Goal: Task Accomplishment & Management: Manage account settings

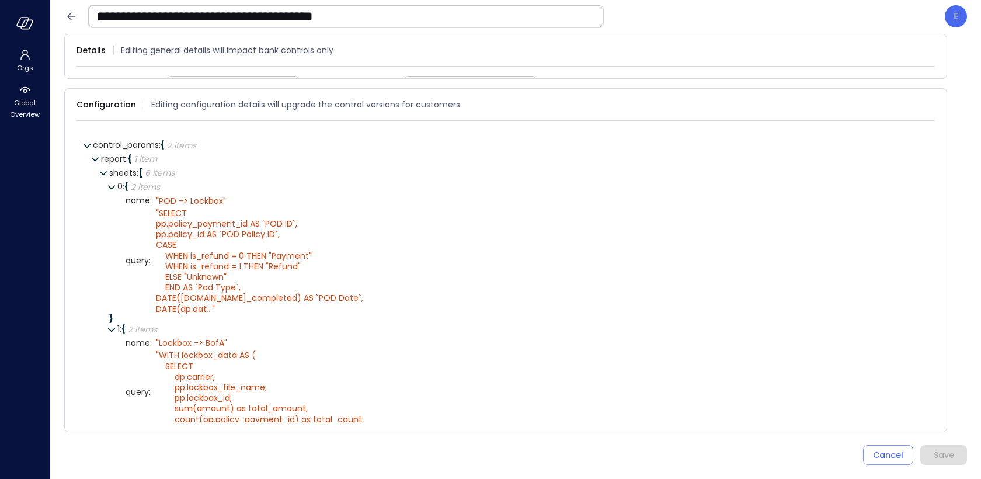
scroll to position [342, 0]
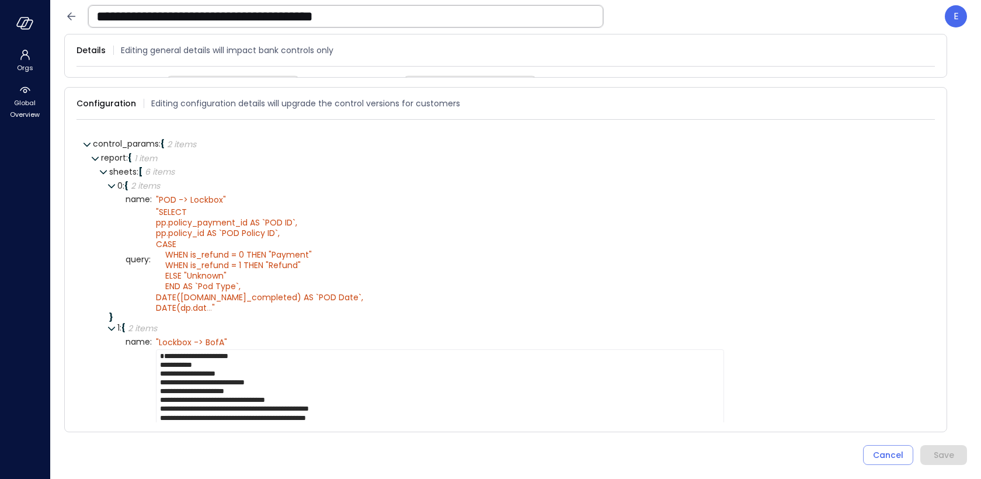
scroll to position [344, 0]
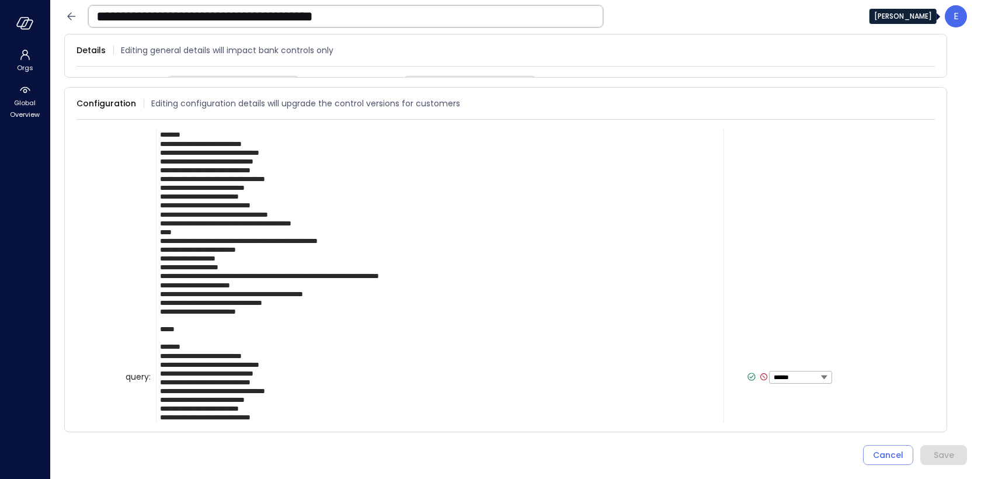
click at [956, 15] on p "E" at bounding box center [955, 16] width 5 height 14
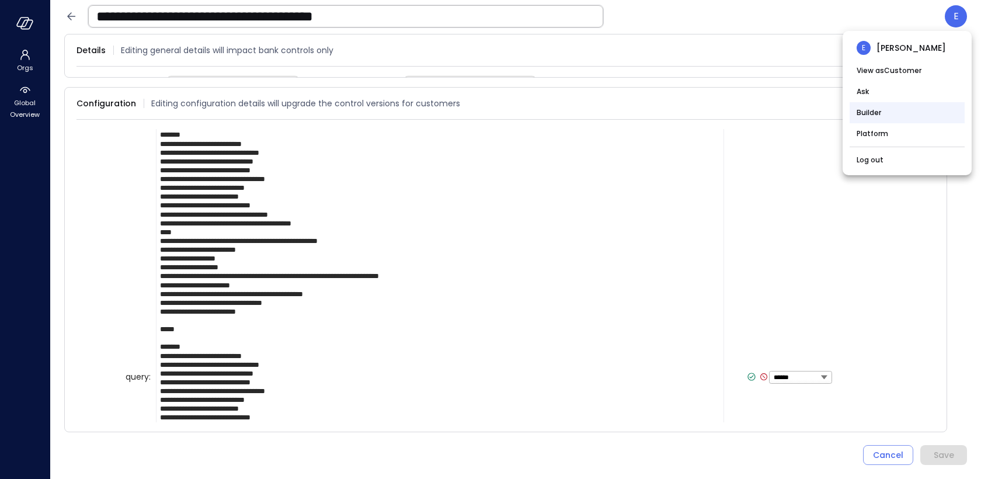
click at [865, 111] on li "Builder" at bounding box center [907, 112] width 115 height 21
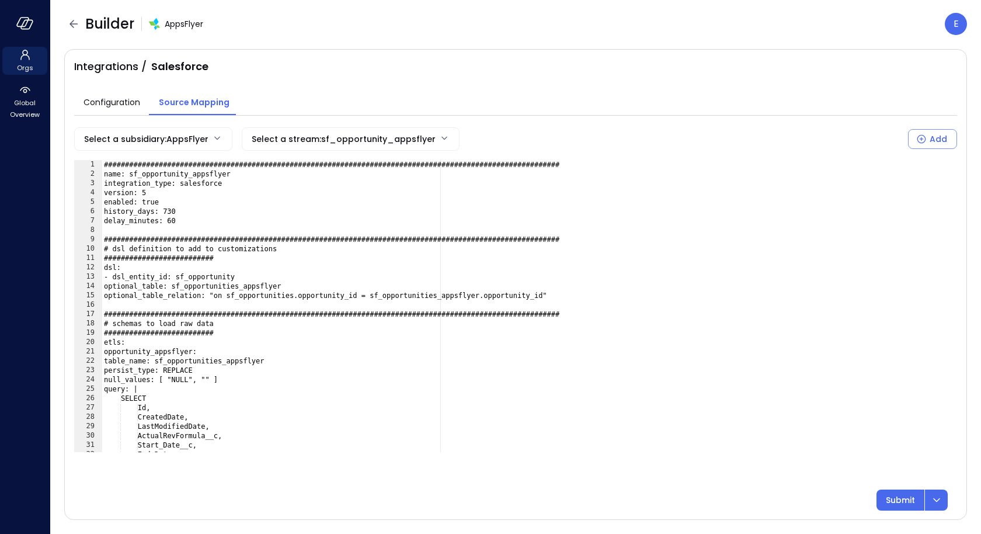
click at [131, 290] on div "###############################################################################…" at bounding box center [525, 315] width 846 height 311
type textarea "**********"
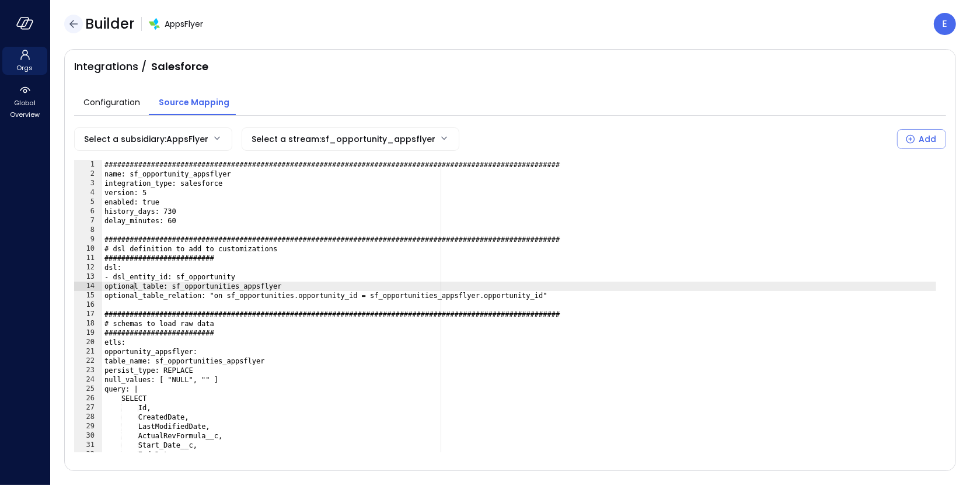
click at [69, 23] on icon "button" at bounding box center [74, 24] width 14 height 14
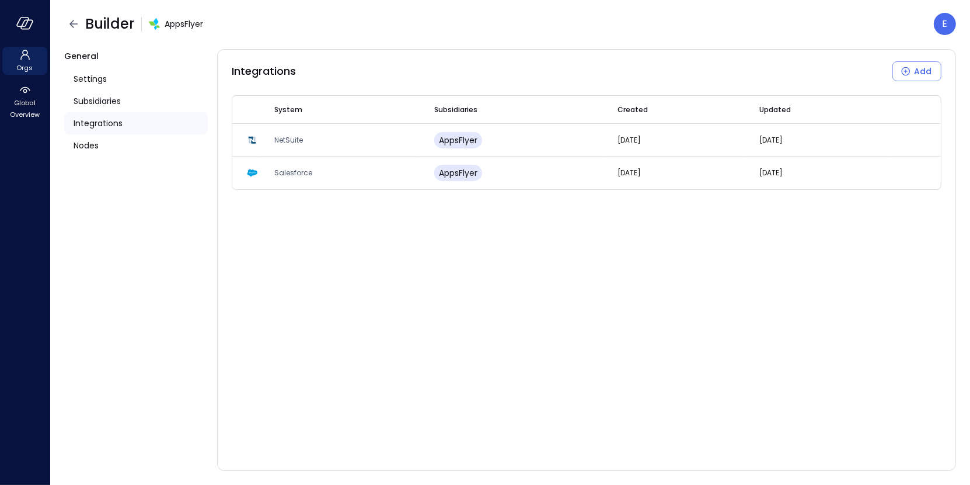
click at [95, 120] on span "Integrations" at bounding box center [98, 123] width 49 height 13
click at [74, 25] on icon "button" at bounding box center [74, 24] width 14 height 14
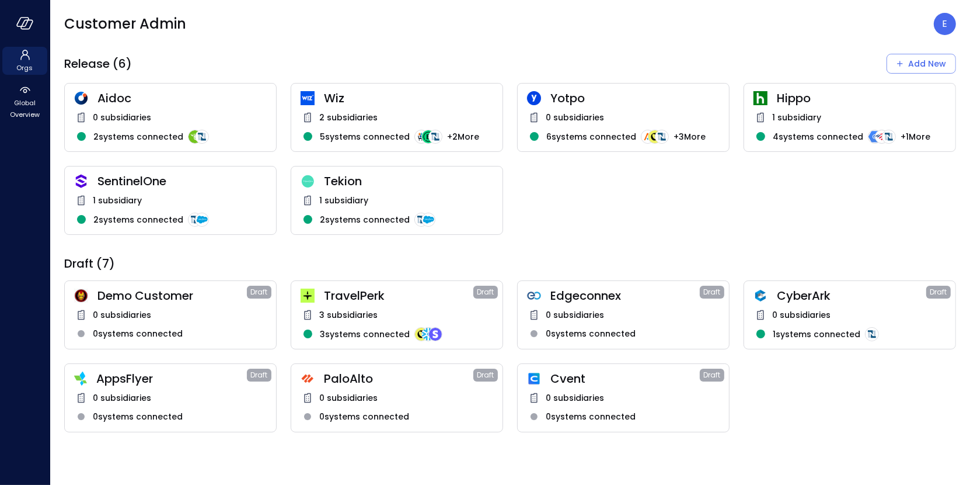
click at [325, 192] on div "Tekion 1 subsidiary 2 systems connected" at bounding box center [397, 200] width 213 height 69
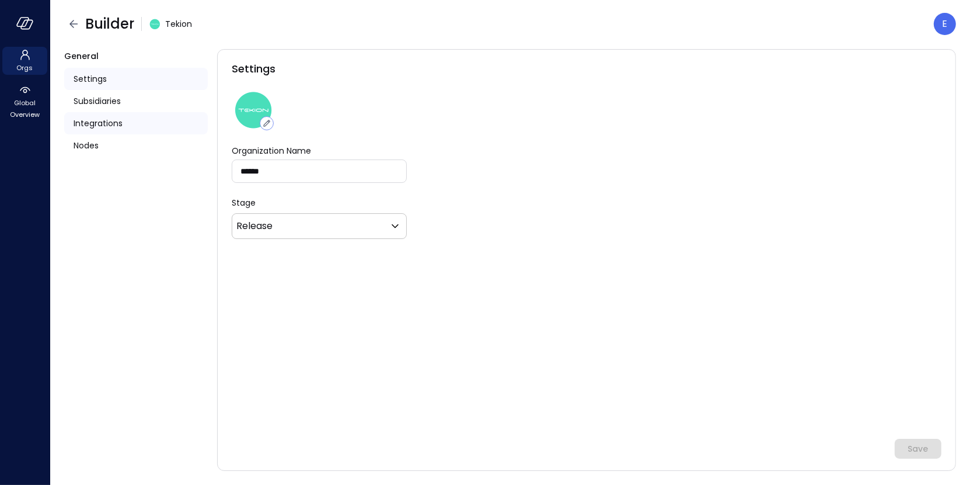
click at [84, 123] on span "Integrations" at bounding box center [98, 123] width 49 height 13
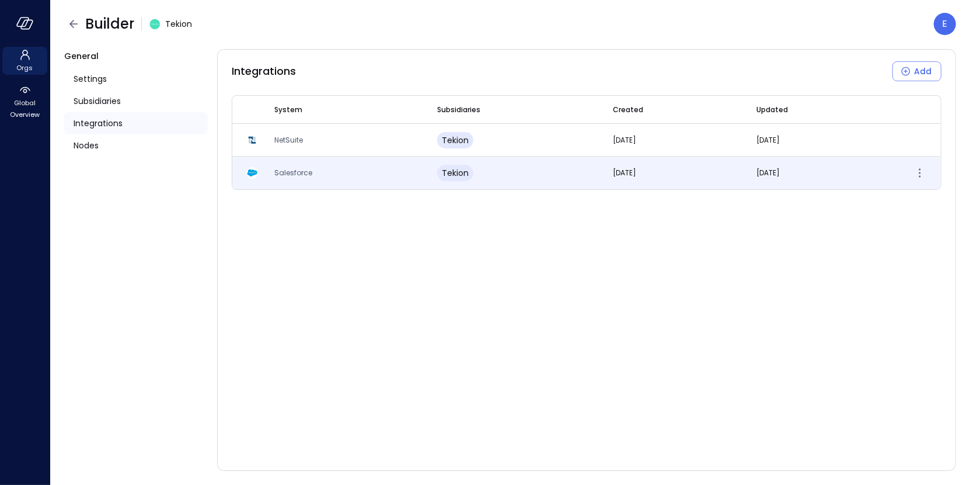
click at [284, 172] on span "Salesforce" at bounding box center [293, 173] width 38 height 10
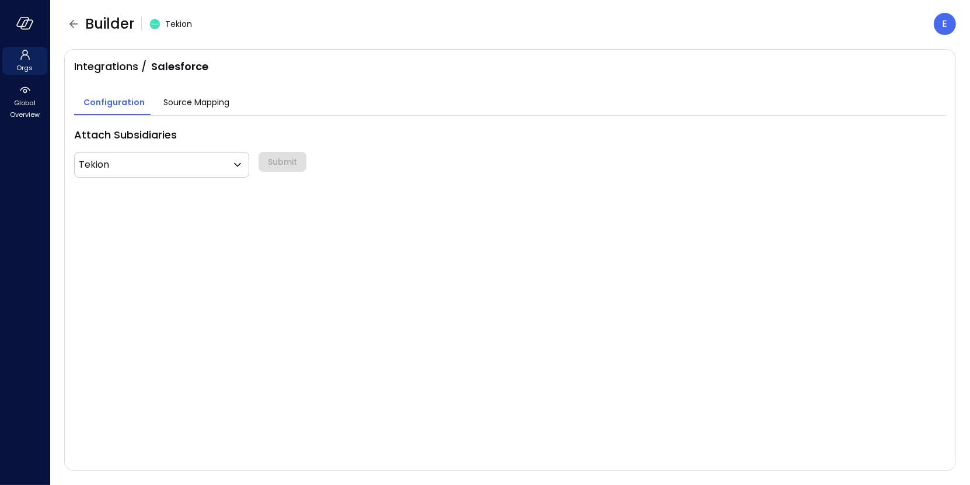
click at [173, 104] on span "Source Mapping" at bounding box center [196, 102] width 66 height 13
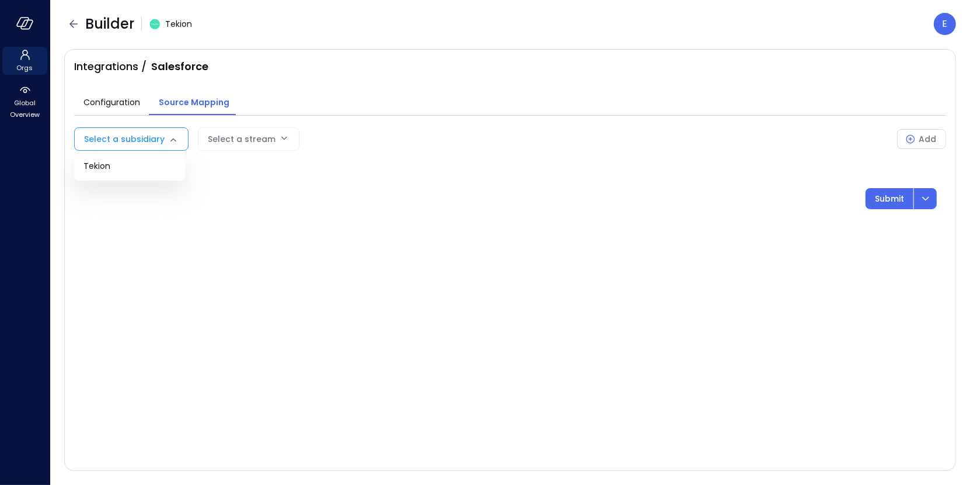
click at [152, 142] on body "Orgs Global Overview Builder Tekion E Integrations / Salesforce Configuration S…" at bounding box center [485, 242] width 970 height 485
click at [142, 170] on span "Tekion" at bounding box center [129, 166] width 92 height 12
type input "***"
click at [250, 138] on body "Orgs Global Overview Builder Tekion E Integrations / Salesforce Configuration S…" at bounding box center [485, 242] width 970 height 485
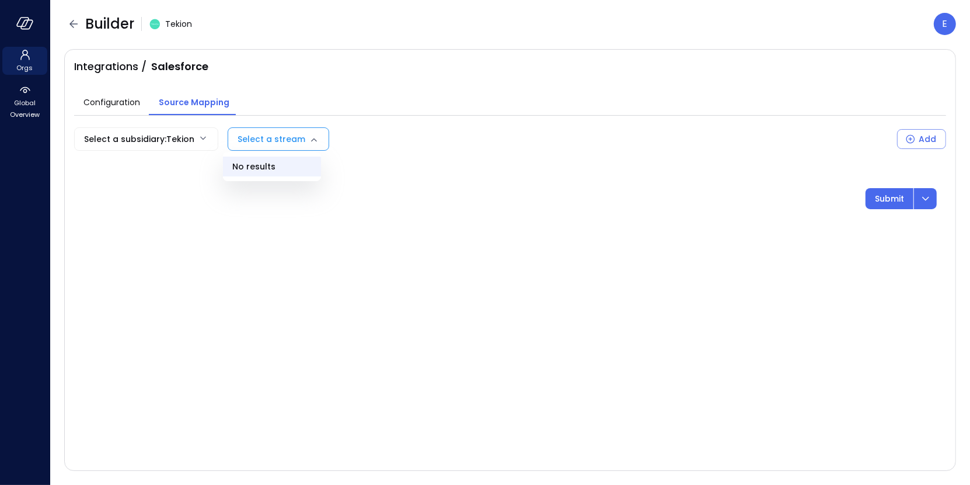
click at [255, 164] on ul "No results" at bounding box center [272, 166] width 98 height 29
click at [375, 111] on div at bounding box center [485, 242] width 970 height 485
click at [178, 99] on span "Source Mapping" at bounding box center [194, 102] width 71 height 13
click at [72, 24] on icon "button" at bounding box center [74, 24] width 14 height 14
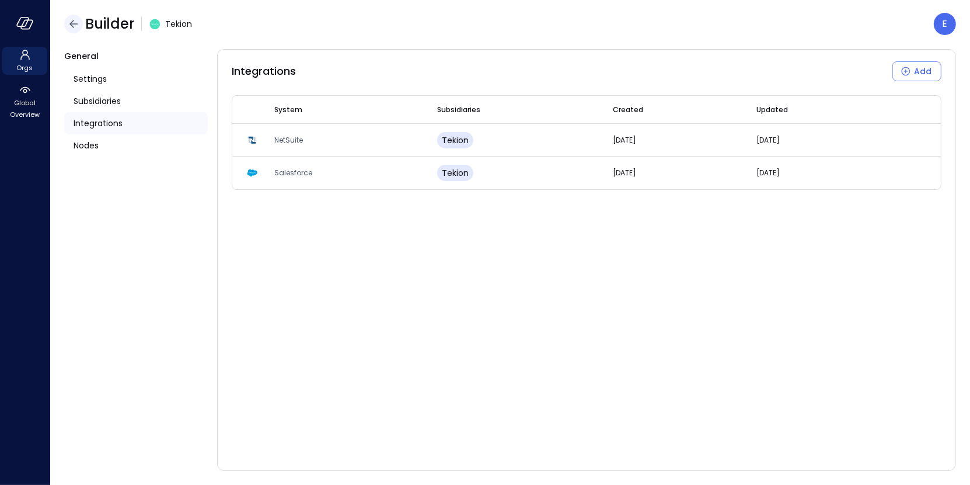
click at [72, 24] on icon "button" at bounding box center [73, 24] width 8 height 8
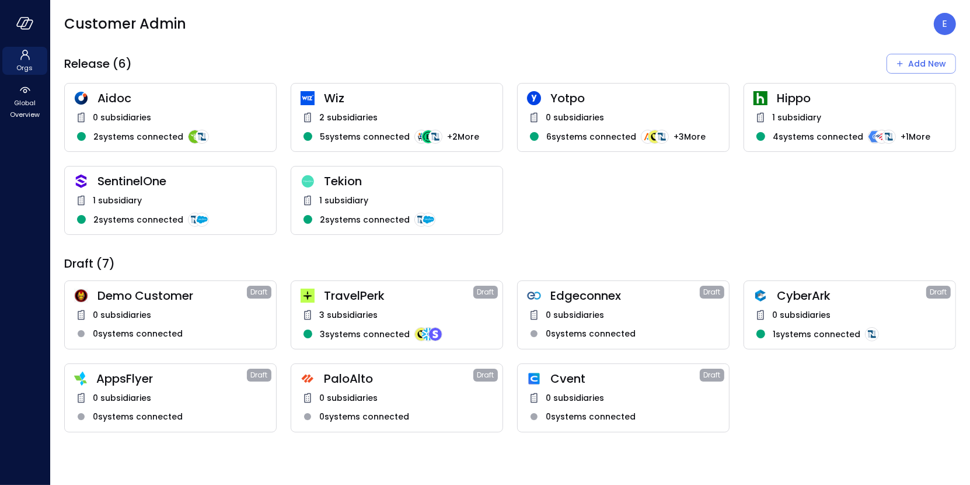
click at [160, 194] on div "1 subsidiary" at bounding box center [170, 200] width 193 height 14
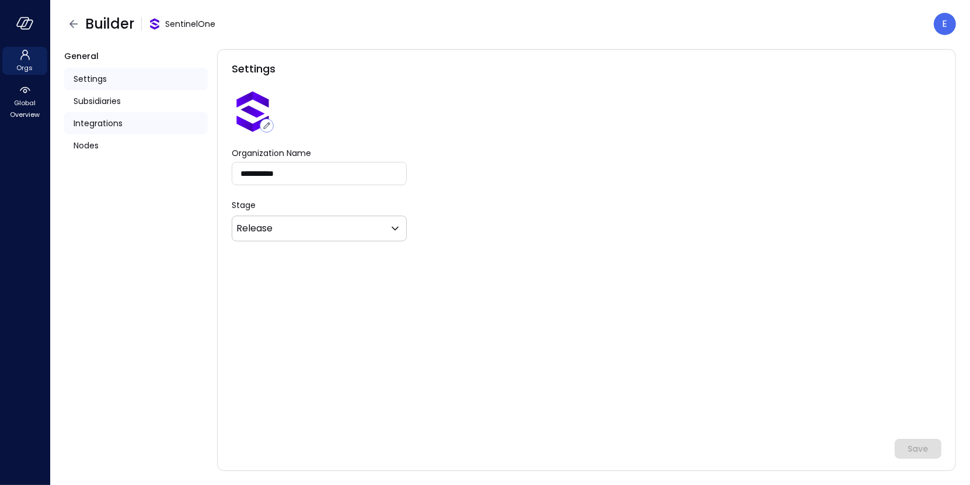
click at [112, 126] on span "Integrations" at bounding box center [98, 123] width 49 height 13
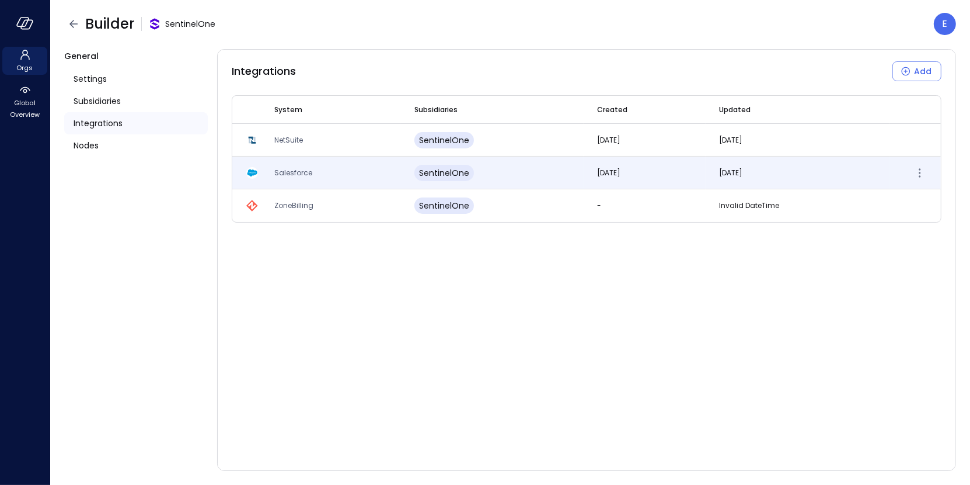
click at [300, 179] on td "Salesforce" at bounding box center [330, 172] width 140 height 33
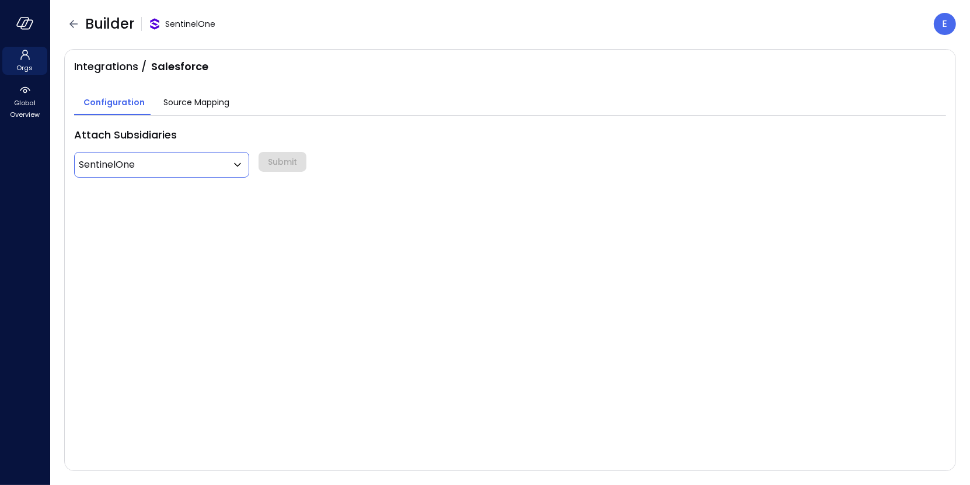
click at [215, 167] on body "Orgs Global Overview Builder SentinelOne E Integrations / Salesforce Configurat…" at bounding box center [485, 242] width 970 height 485
click at [194, 98] on div at bounding box center [485, 242] width 970 height 485
click at [194, 98] on span "Source Mapping" at bounding box center [196, 102] width 66 height 13
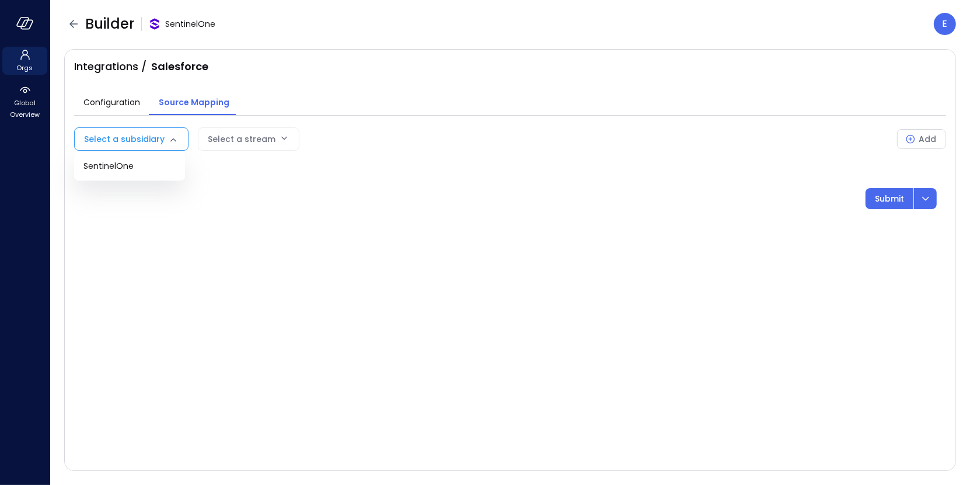
click at [142, 141] on body "Orgs Global Overview Builder SentinelOne E Integrations / Salesforce Configurat…" at bounding box center [485, 242] width 970 height 485
click at [137, 161] on span "SentinelOne" at bounding box center [129, 166] width 92 height 12
type input "***"
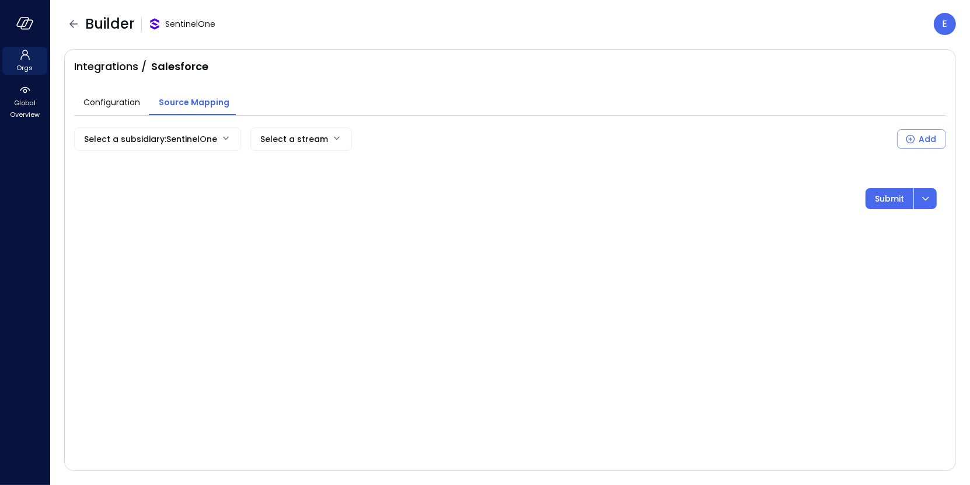
click at [278, 139] on body "Orgs Global Overview Builder SentinelOne E Integrations / Salesforce Configurat…" at bounding box center [485, 242] width 970 height 485
click at [301, 165] on span "sf_opportunities_s1" at bounding box center [295, 166] width 79 height 12
type input "**********"
